Goal: Obtain resource: Download file/media

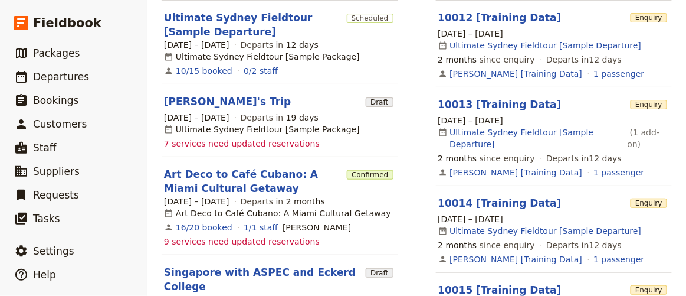
scroll to position [322, 0]
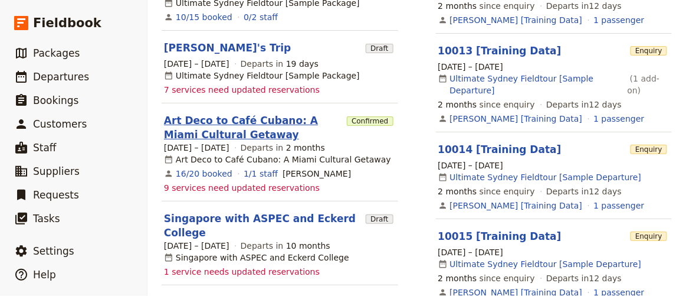
click at [190, 125] on link "Art Deco to Café Cubano: A Miami Cultural Getaway" at bounding box center [253, 127] width 178 height 28
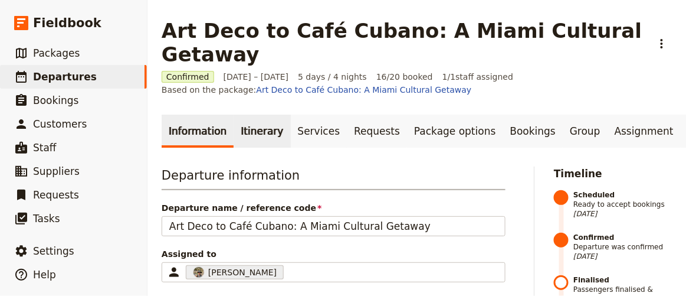
click at [263, 116] on link "Itinerary" at bounding box center [262, 130] width 57 height 33
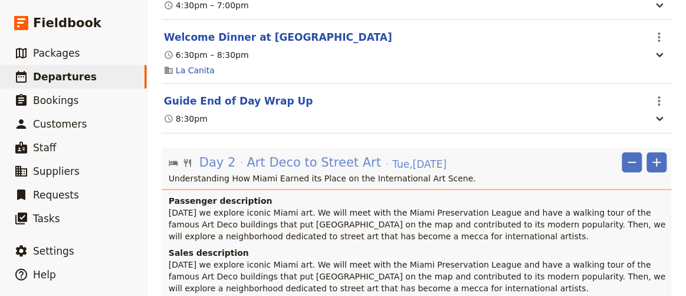
scroll to position [643, 0]
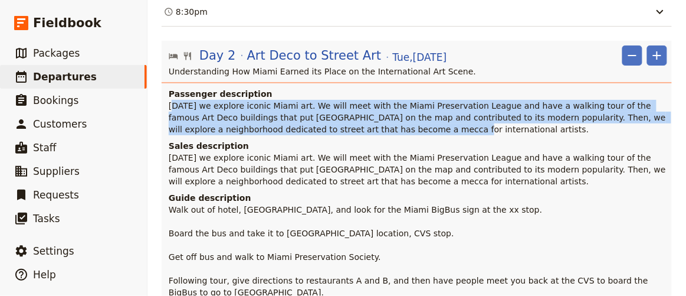
drag, startPoint x: 171, startPoint y: 76, endPoint x: 348, endPoint y: 94, distance: 178.6
click at [348, 101] on span "[DATE] we explore iconic Miami art. We will meet with the Miami Preservation Le…" at bounding box center [419, 117] width 500 height 33
click at [222, 101] on span "[DATE] we explore iconic Miami art. We will meet with the Miami Preservation Le…" at bounding box center [419, 117] width 500 height 33
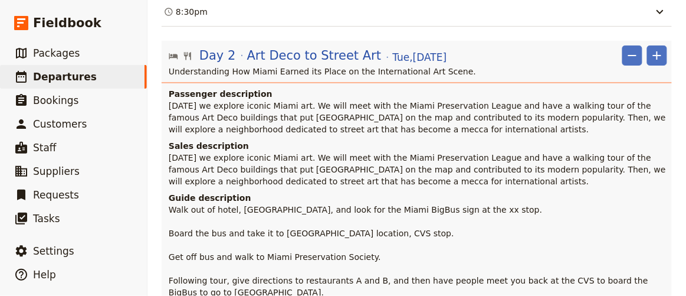
click at [167, 88] on div "Passenger description [DATE] we explore iconic Miami art. We will meet with the…" at bounding box center [417, 111] width 510 height 47
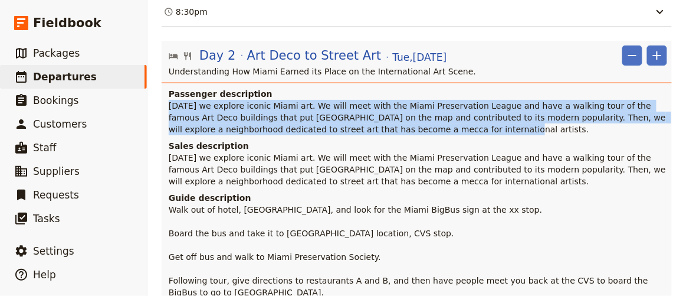
drag, startPoint x: 169, startPoint y: 76, endPoint x: 394, endPoint y: 95, distance: 225.6
click at [394, 100] on p "[DATE] we explore iconic Miami art. We will meet with the Miami Preservation Le…" at bounding box center [418, 117] width 499 height 35
copy span "[DATE] we explore iconic Miami art. We will meet with the Miami Preservation Le…"
click at [310, 101] on span "[DATE] we explore iconic Miami art. We will meet with the Miami Preservation Le…" at bounding box center [419, 117] width 500 height 33
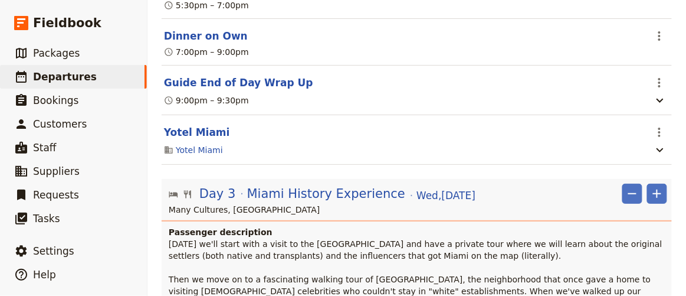
scroll to position [1448, 0]
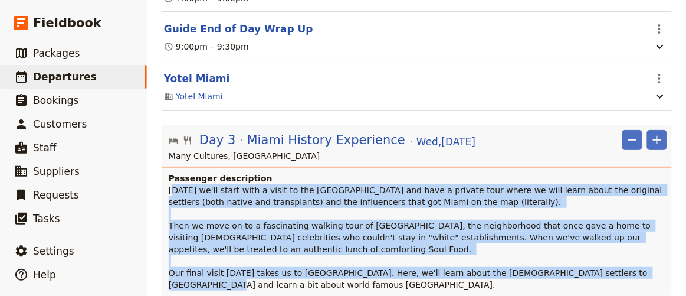
drag, startPoint x: 171, startPoint y: 160, endPoint x: 468, endPoint y: 253, distance: 311.7
click at [468, 253] on p "[DATE] we'll start with a visit to the [GEOGRAPHIC_DATA] and have a private tou…" at bounding box center [418, 237] width 499 height 106
copy span "oday we'll start with a visit to the [GEOGRAPHIC_DATA] and have a private tour …"
click at [377, 189] on span "[DATE] we'll start with a visit to the [GEOGRAPHIC_DATA] and have a private tou…" at bounding box center [417, 237] width 496 height 104
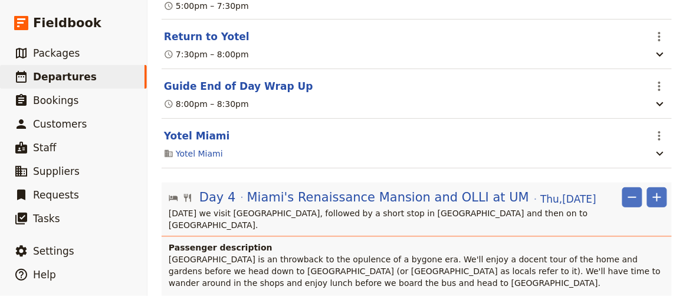
scroll to position [2521, 0]
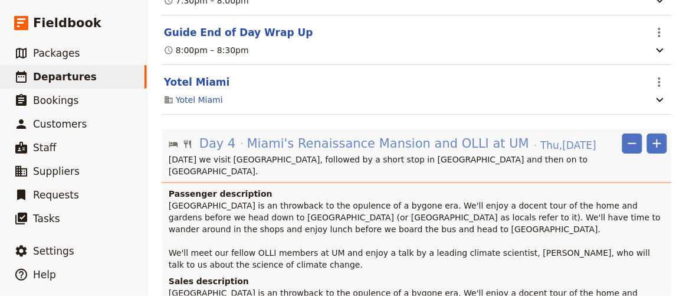
drag, startPoint x: 235, startPoint y: 116, endPoint x: 317, endPoint y: 114, distance: 82.6
click at [317, 135] on span "Miami's Renaissance Mansion and OLLI at UM" at bounding box center [388, 144] width 282 height 18
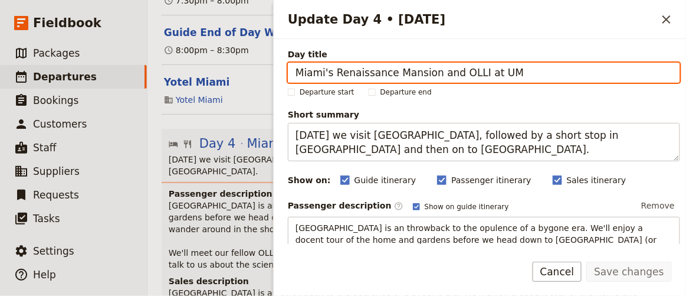
drag, startPoint x: 533, startPoint y: 63, endPoint x: 256, endPoint y: 85, distance: 278.8
click at [262, 81] on div "Art Deco to Café Cubano: A Miami Cultural Getaway ​ Confirmed [DATE] – [DATE] 5…" at bounding box center [417, 148] width 539 height 296
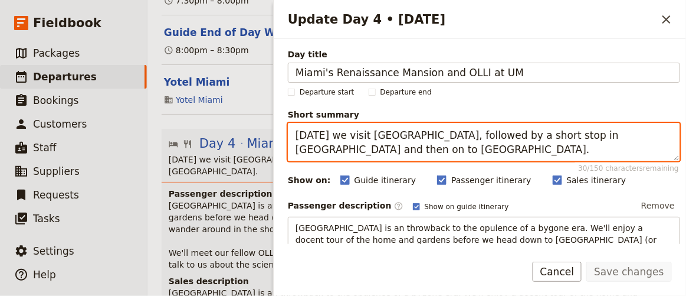
drag, startPoint x: 359, startPoint y: 133, endPoint x: 493, endPoint y: 132, distance: 134.0
click at [493, 132] on textarea "[DATE] we visit [GEOGRAPHIC_DATA], followed by a short stop in [GEOGRAPHIC_DATA…" at bounding box center [484, 142] width 392 height 38
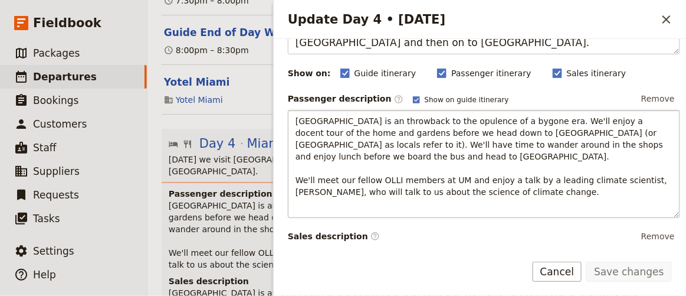
scroll to position [160, 0]
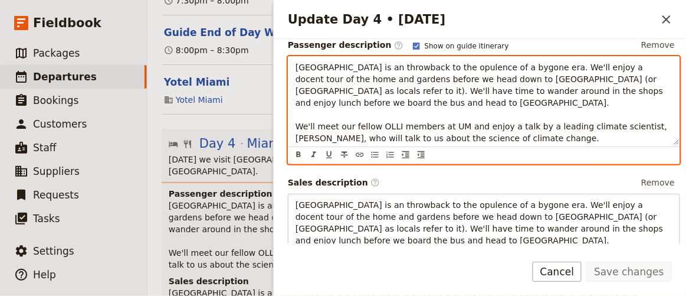
click at [299, 66] on span "[GEOGRAPHIC_DATA] is an throwback to the opulence of a bygone era. We'll enjoy …" at bounding box center [483, 103] width 375 height 80
drag, startPoint x: 297, startPoint y: 67, endPoint x: 568, endPoint y: 132, distance: 278.4
click at [568, 132] on p "[GEOGRAPHIC_DATA] is an throwback to the opulence of a bygone era. We'll enjoy …" at bounding box center [484, 102] width 377 height 83
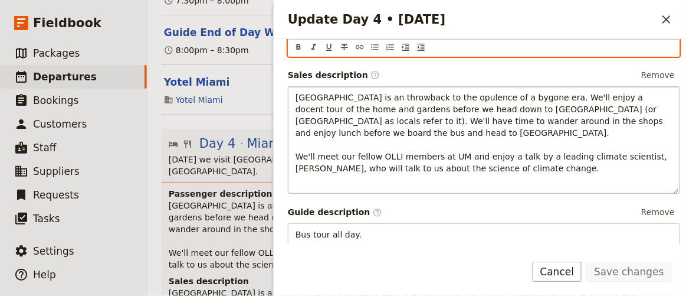
scroll to position [214, 0]
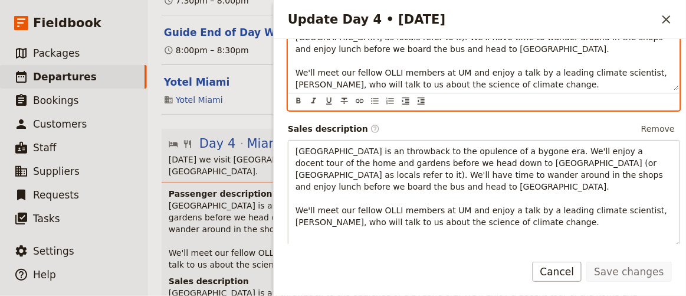
copy span "[GEOGRAPHIC_DATA] is an throwback to the opulence of a bygone era. We'll enjoy …"
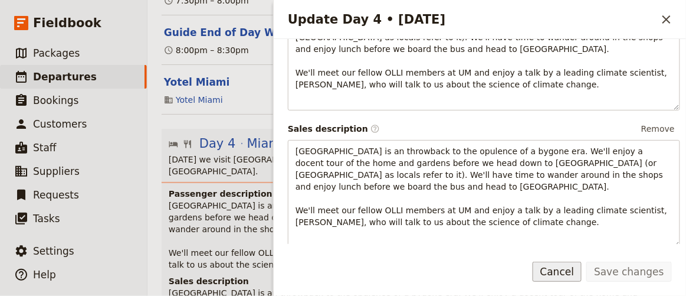
click at [582, 279] on button "Cancel" at bounding box center [558, 271] width 50 height 20
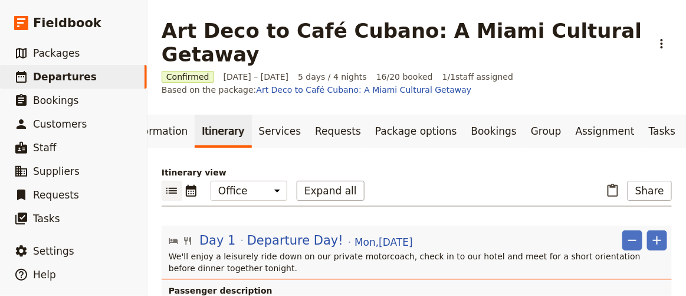
scroll to position [0, 68]
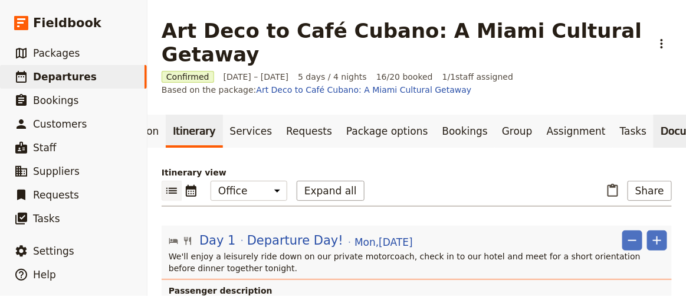
click at [654, 114] on link "Documents" at bounding box center [689, 130] width 71 height 33
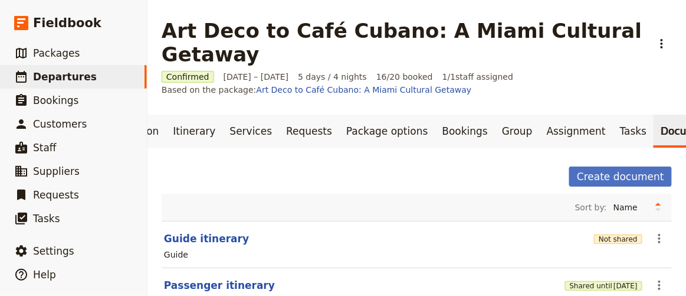
scroll to position [78, 0]
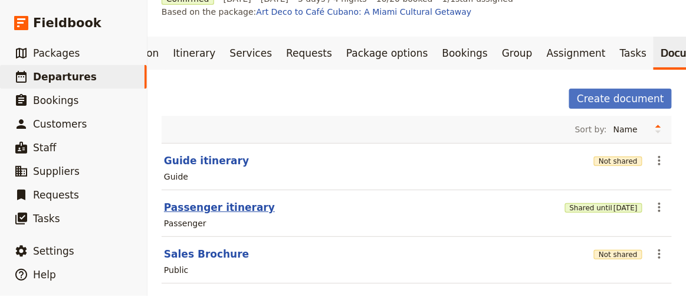
click at [234, 200] on button "Passenger itinerary" at bounding box center [219, 207] width 111 height 14
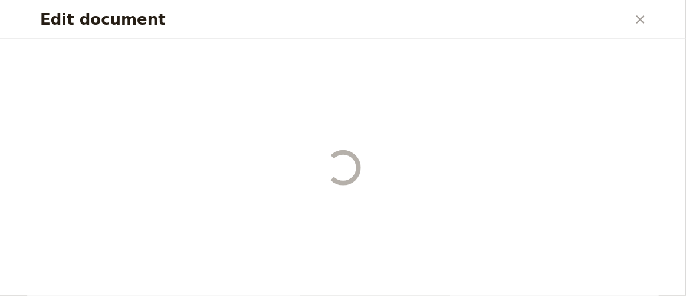
select select "PASSENGER"
select select "RUN_SHEET"
select select "DEFAULT"
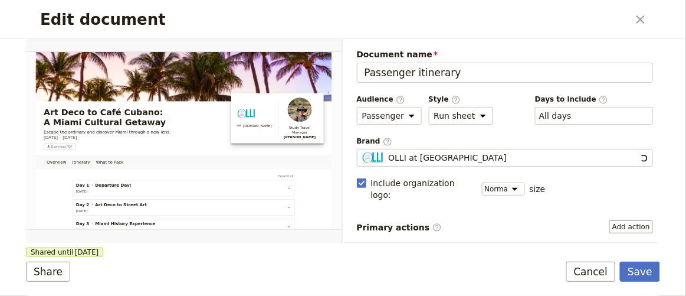
scroll to position [0, 0]
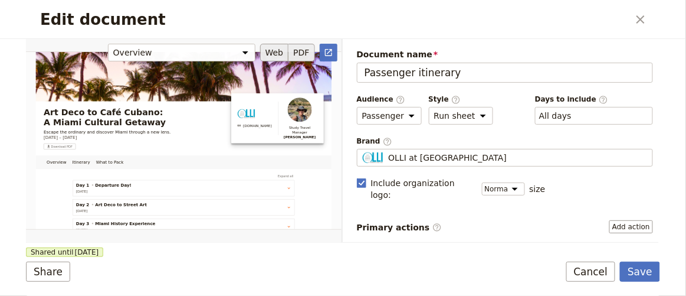
click at [306, 51] on button "PDF" at bounding box center [302, 53] width 26 height 18
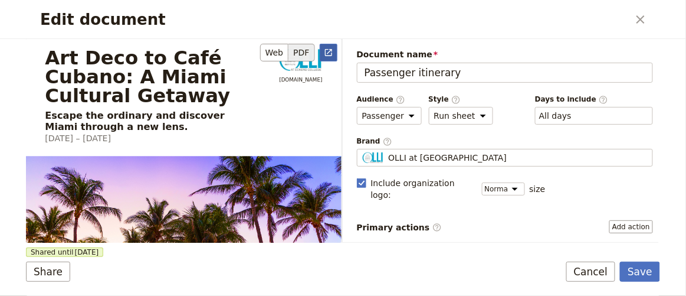
click at [329, 51] on icon "Open full preview" at bounding box center [328, 52] width 9 height 9
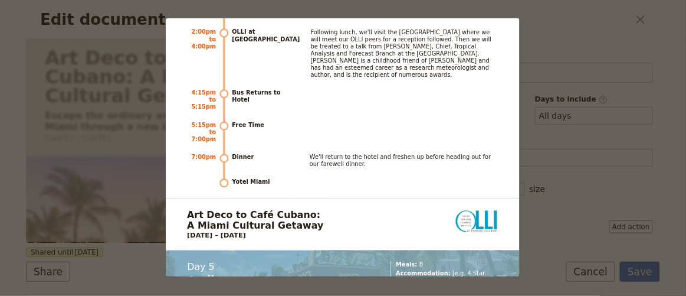
scroll to position [4077, 0]
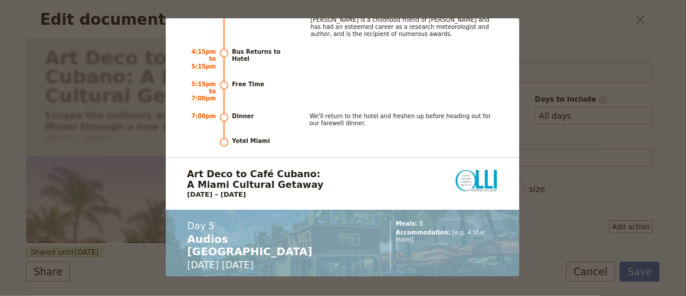
click at [541, 170] on div "Art Deco to Café Cubano: A Miami Cultural Getaway Escape the ordinary and disco…" at bounding box center [343, 148] width 686 height 296
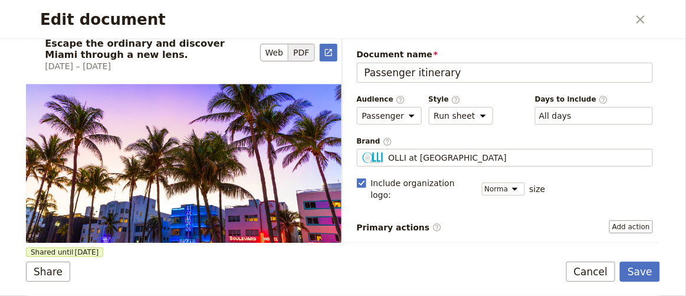
scroll to position [0, 0]
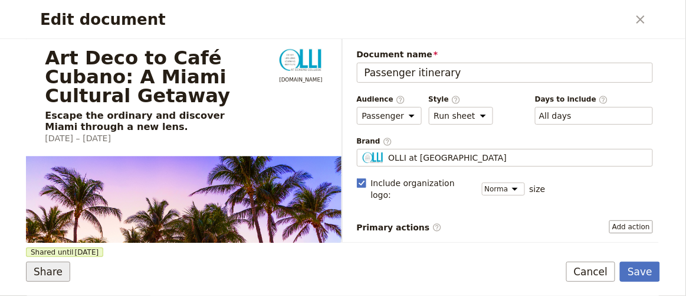
click at [37, 277] on button "Share" at bounding box center [48, 271] width 44 height 20
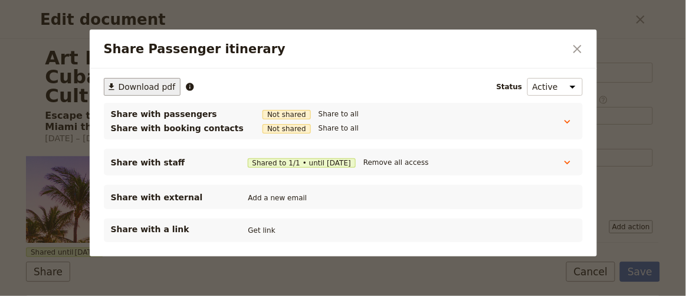
click at [154, 85] on span "Download pdf" at bounding box center [147, 87] width 57 height 12
click at [581, 52] on icon "Close dialog" at bounding box center [578, 49] width 8 height 8
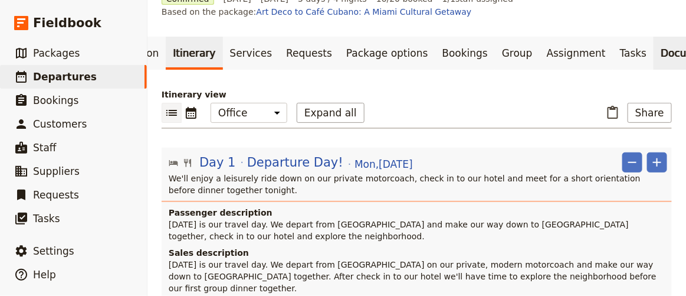
click at [654, 37] on link "Documents" at bounding box center [689, 53] width 71 height 33
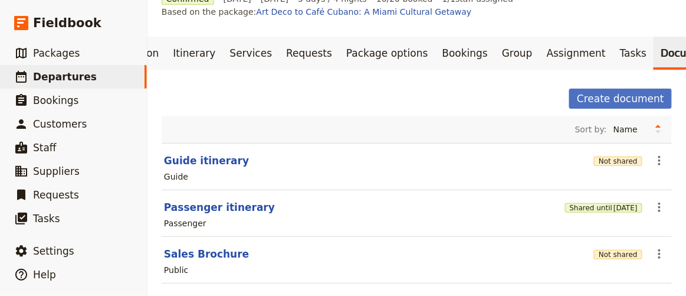
click at [181, 148] on section "Guide itinerary Not shared ​ Guide" at bounding box center [417, 166] width 510 height 47
click at [179, 153] on button "Guide itinerary" at bounding box center [206, 160] width 85 height 14
select select "STAFF"
select select "RUN_SHEET"
select select "DEFAULT"
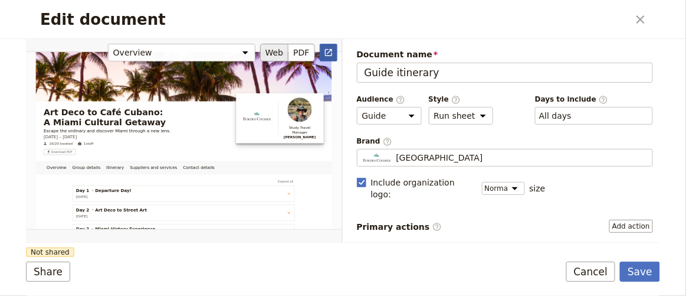
click at [332, 52] on icon "Open full preview" at bounding box center [328, 52] width 7 height 7
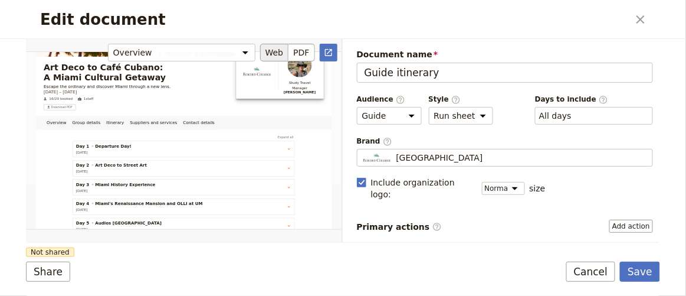
scroll to position [158, 0]
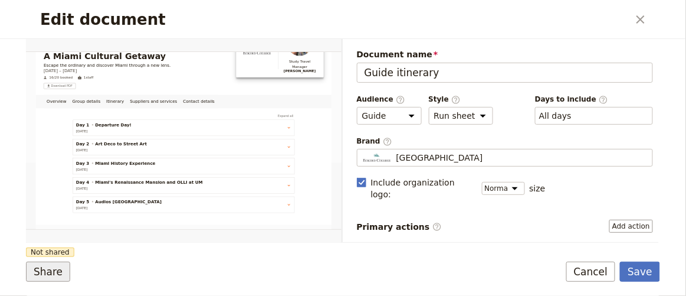
click at [43, 271] on button "Share" at bounding box center [48, 271] width 44 height 20
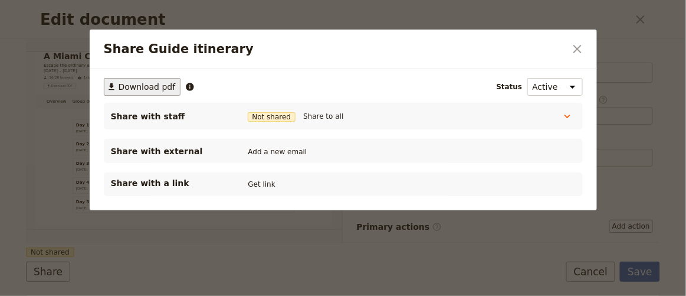
click at [150, 83] on span "Download pdf" at bounding box center [147, 87] width 57 height 12
click at [585, 47] on button "​" at bounding box center [578, 49] width 20 height 20
